Goal: Information Seeking & Learning: Get advice/opinions

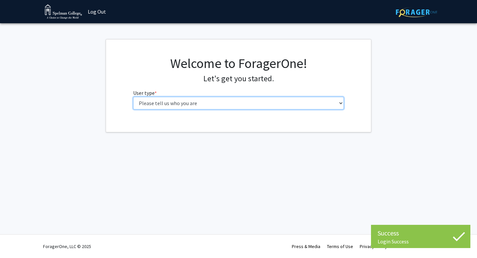
click at [277, 102] on select "Please tell us who you are Undergraduate Student Master's Student Doctoral Cand…" at bounding box center [238, 103] width 211 height 13
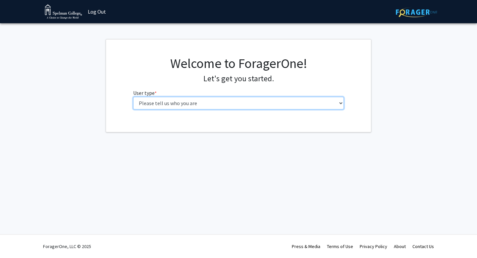
click at [255, 108] on select "Please tell us who you are Undergraduate Student Master's Student Doctoral Cand…" at bounding box center [238, 103] width 211 height 13
select select "1: undergrad"
click at [133, 97] on select "Please tell us who you are Undergraduate Student Master's Student Doctoral Cand…" at bounding box center [238, 103] width 211 height 13
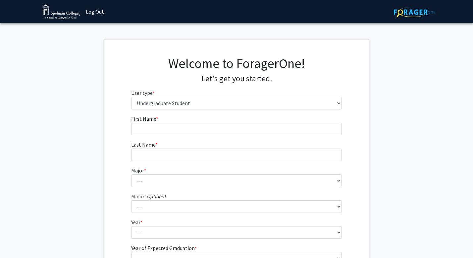
click at [255, 137] on form "First Name * required Last Name * required Major * required --- Art Art History…" at bounding box center [236, 196] width 211 height 162
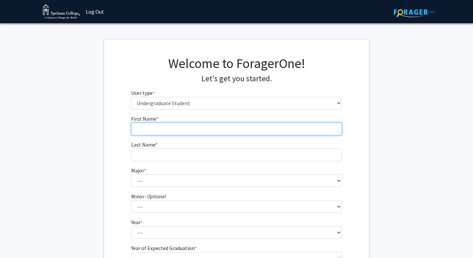
click at [250, 128] on input "First Name * required" at bounding box center [236, 129] width 211 height 13
type input "[PERSON_NAME]"
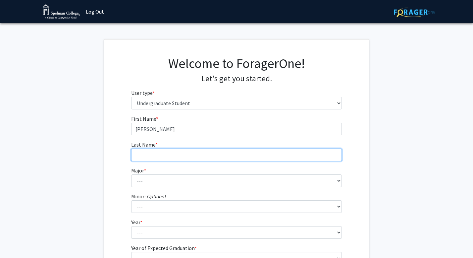
type input "[PERSON_NAME]"
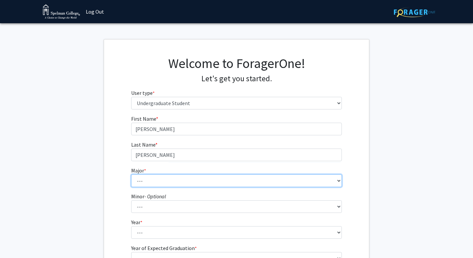
click at [181, 181] on select "--- Art Art History Biochemistry Biology Chemistry Comparative Women’s Studies …" at bounding box center [236, 180] width 211 height 13
select select "29: 275"
click at [131, 174] on select "--- Art Art History Biochemistry Biology Chemistry Comparative Women’s Studies …" at bounding box center [236, 180] width 211 height 13
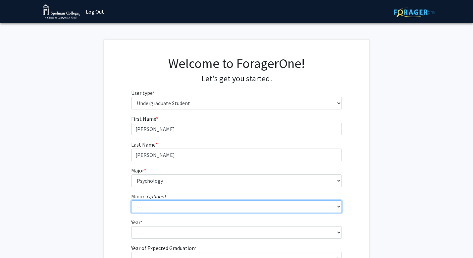
click at [197, 205] on select "--- African Diaspora Studies Anthropology Art History Asian Studies Biochemistr…" at bounding box center [236, 206] width 211 height 13
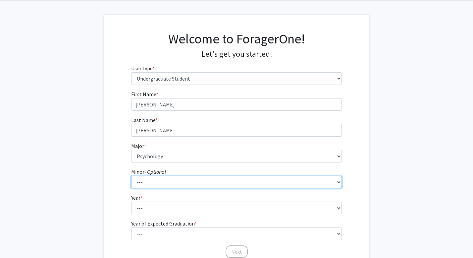
scroll to position [28, 0]
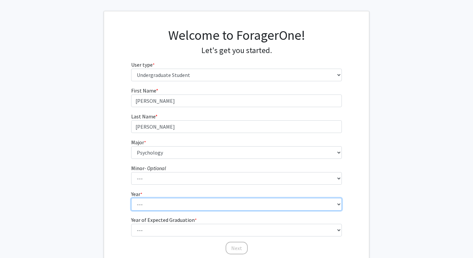
click at [159, 198] on select "--- First-year Sophomore Junior Senior Postbaccalaureate Certificate" at bounding box center [236, 204] width 211 height 13
select select "2: sophomore"
click at [131, 198] on select "--- First-year Sophomore Junior Senior Postbaccalaureate Certificate" at bounding box center [236, 204] width 211 height 13
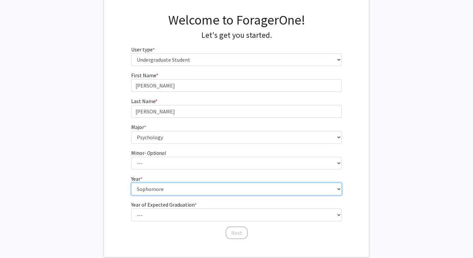
scroll to position [50, 0]
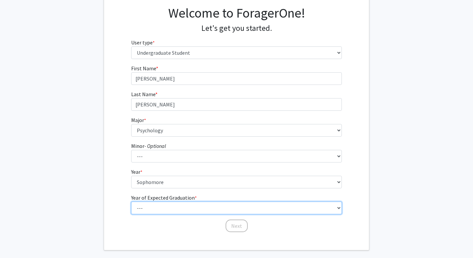
click at [169, 203] on select "--- 2025 2026 2027 2028 2029 2030 2031 2032 2033 2034" at bounding box center [236, 207] width 211 height 13
select select "4: 2028"
click at [131, 201] on select "--- 2025 2026 2027 2028 2029 2030 2031 2032 2033 2034" at bounding box center [236, 207] width 211 height 13
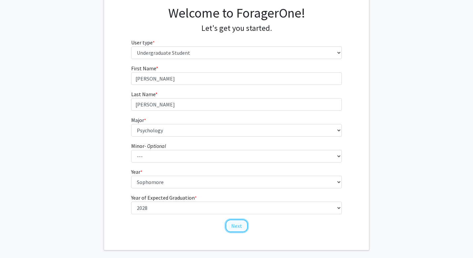
click at [237, 228] on button "Next" at bounding box center [236, 225] width 22 height 13
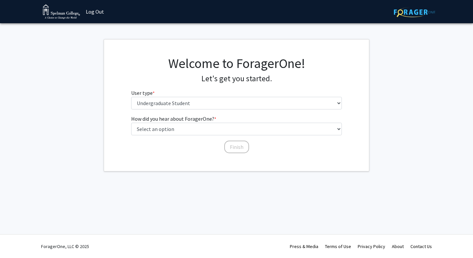
scroll to position [0, 0]
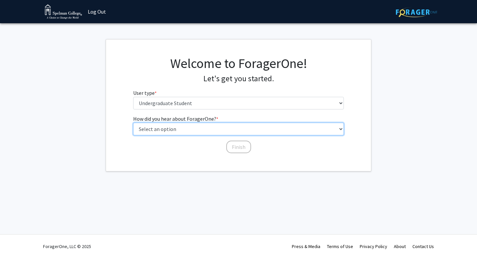
click at [223, 132] on select "Select an option Peer/student recommendation Faculty/staff recommendation Unive…" at bounding box center [238, 129] width 211 height 13
select select "2: faculty_recommendation"
click at [133, 123] on select "Select an option Peer/student recommendation Faculty/staff recommendation Unive…" at bounding box center [238, 129] width 211 height 13
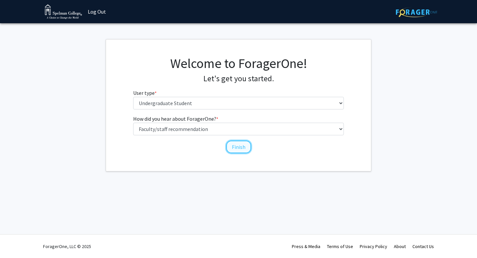
click at [237, 148] on button "Finish" at bounding box center [238, 146] width 25 height 13
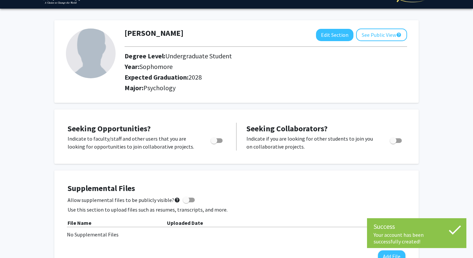
scroll to position [16, 0]
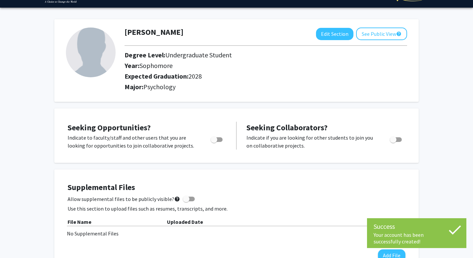
click at [102, 63] on img at bounding box center [91, 52] width 50 height 50
click at [327, 35] on button "Edit Section" at bounding box center [334, 34] width 37 height 12
select select "sophomore"
select select "2028"
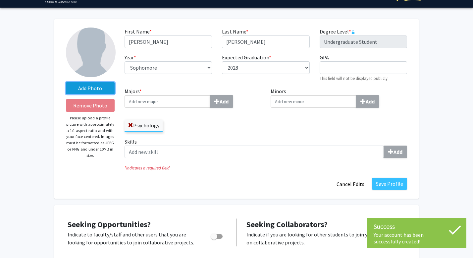
click at [110, 90] on label "Add Photo" at bounding box center [90, 88] width 49 height 12
click at [0, 0] on input "Add Photo" at bounding box center [0, 0] width 0 height 0
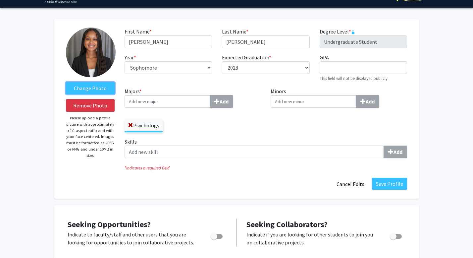
scroll to position [5, 0]
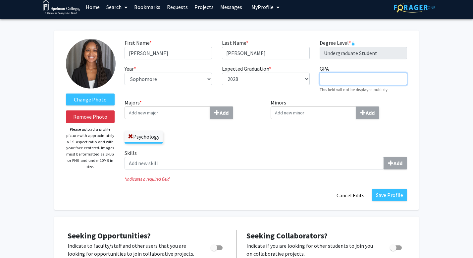
click at [339, 83] on input "GPA required" at bounding box center [363, 79] width 87 height 13
type input "3.3"
click at [299, 137] on div "Minors Add" at bounding box center [339, 123] width 146 height 50
click at [185, 116] on input "Majors * Add" at bounding box center [166, 112] width 85 height 13
click at [217, 151] on label "Skills Add" at bounding box center [265, 159] width 282 height 21
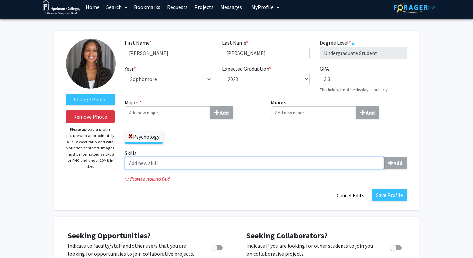
click at [217, 157] on input "Skills Add" at bounding box center [253, 163] width 259 height 13
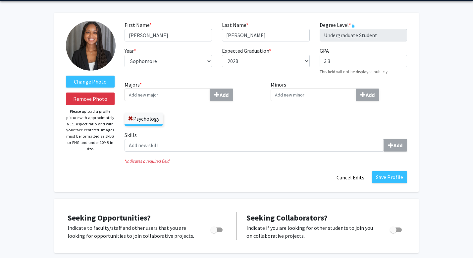
click at [185, 96] on input "Majors * Add" at bounding box center [166, 94] width 85 height 13
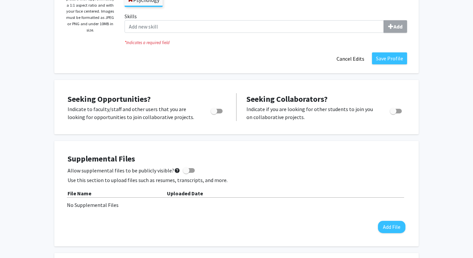
scroll to position [142, 0]
click at [216, 111] on span "Toggle" at bounding box center [214, 110] width 7 height 7
click at [214, 113] on input "Are you actively seeking opportunities?" at bounding box center [214, 113] width 0 height 0
checkbox input "true"
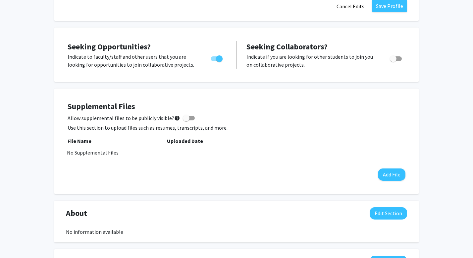
scroll to position [0, 0]
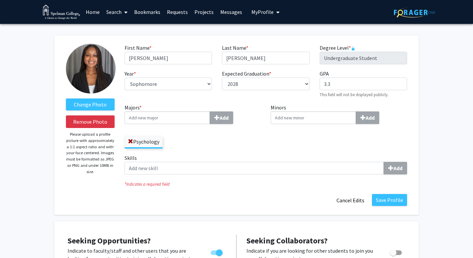
click at [123, 11] on span at bounding box center [125, 12] width 6 height 23
click at [124, 33] on span "Faculty/Staff" at bounding box center [127, 30] width 49 height 13
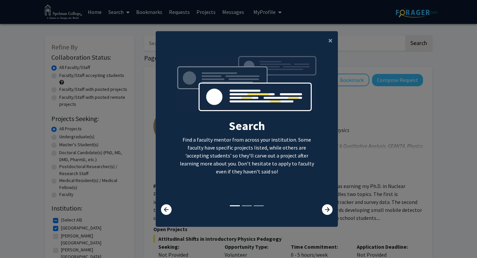
click at [333, 211] on div at bounding box center [322, 209] width 30 height 11
click at [329, 207] on icon at bounding box center [327, 209] width 11 height 11
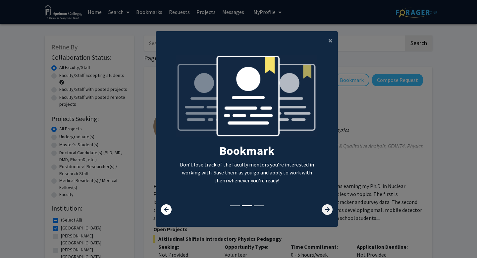
click at [329, 207] on icon at bounding box center [327, 209] width 11 height 11
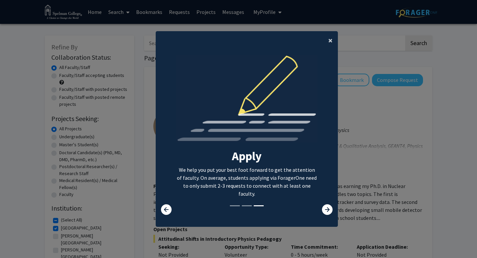
click at [335, 32] on button "×" at bounding box center [330, 40] width 15 height 19
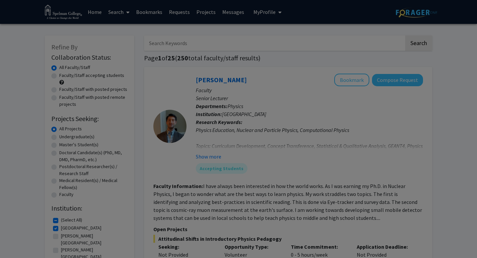
click at [334, 45] on ng-component "× Search Find a faculty mentor from across your institution. Some faculty have …" at bounding box center [247, 66] width 182 height 189
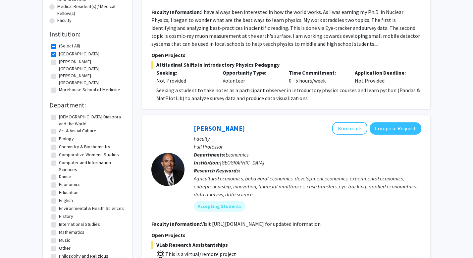
scroll to position [183, 0]
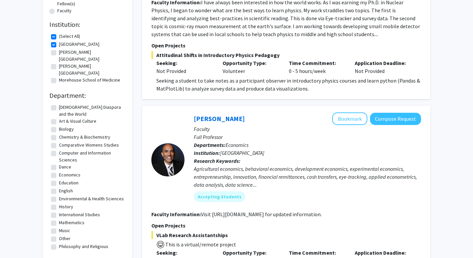
drag, startPoint x: 127, startPoint y: 155, endPoint x: 123, endPoint y: 180, distance: 25.3
click at [123, 180] on div "Refine By Collaboration Status: Collaboration Status All Faculty/Staff Collabor…" at bounding box center [87, 55] width 89 height 406
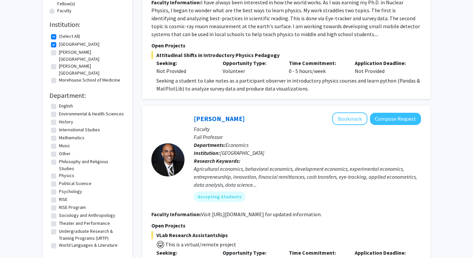
click at [77, 188] on label "Psychology" at bounding box center [70, 191] width 23 height 7
click at [63, 188] on input "Psychology" at bounding box center [61, 190] width 4 height 4
checkbox input "true"
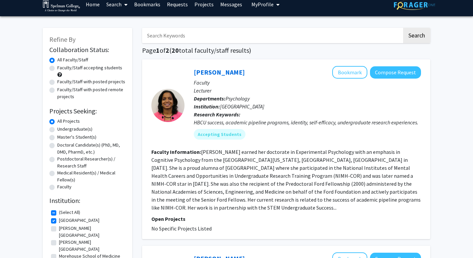
scroll to position [8, 0]
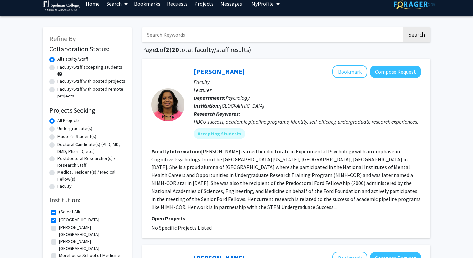
click at [112, 79] on label "Faculty/Staff with posted projects" at bounding box center [91, 80] width 68 height 7
click at [62, 79] on input "Faculty/Staff with posted projects" at bounding box center [59, 79] width 4 height 4
radio input "true"
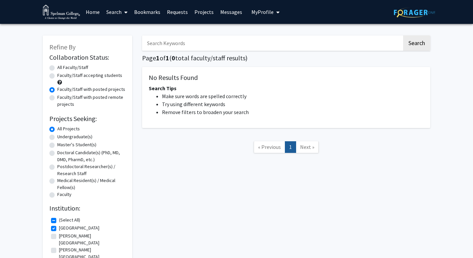
click at [109, 78] on label "Faculty/Staff accepting students" at bounding box center [89, 75] width 65 height 7
click at [62, 76] on input "Faculty/Staff accepting students" at bounding box center [59, 74] width 4 height 4
radio input "true"
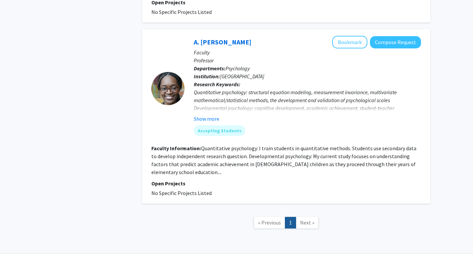
scroll to position [349, 0]
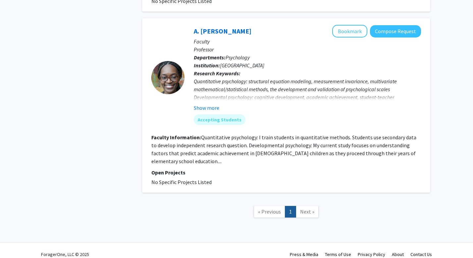
click at [175, 153] on fg-read-more "Quantitative psychology: I train students in quantitative methods. Students use…" at bounding box center [283, 149] width 265 height 30
click at [169, 153] on fg-read-more "Quantitative psychology: I train students in quantitative methods. Students use…" at bounding box center [283, 149] width 265 height 30
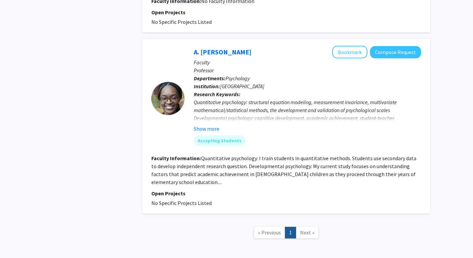
scroll to position [327, 0]
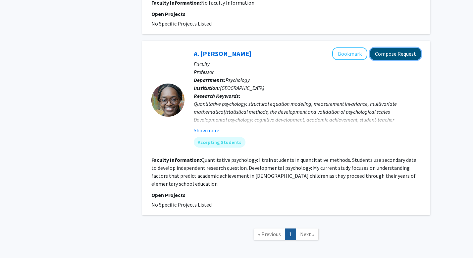
click at [401, 49] on button "Compose Request" at bounding box center [395, 54] width 51 height 12
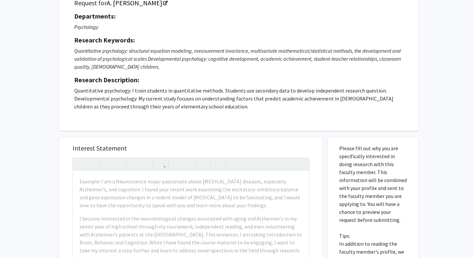
scroll to position [125, 0]
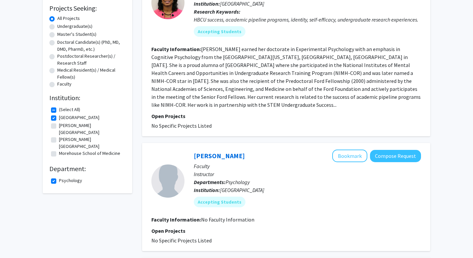
scroll to position [349, 0]
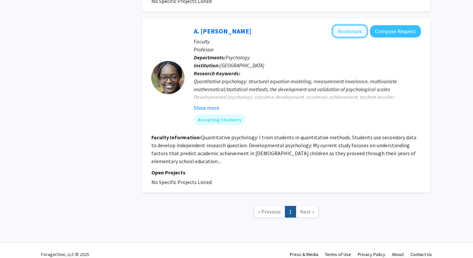
click at [360, 25] on button "Bookmark" at bounding box center [349, 31] width 35 height 13
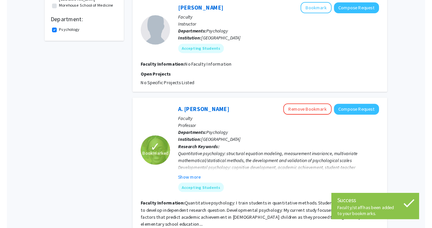
scroll to position [257, 0]
